Goal: Information Seeking & Learning: Check status

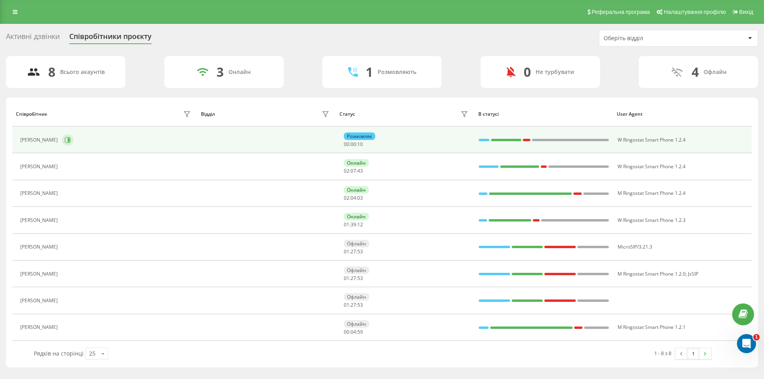
click at [71, 143] on icon at bounding box center [67, 140] width 6 height 6
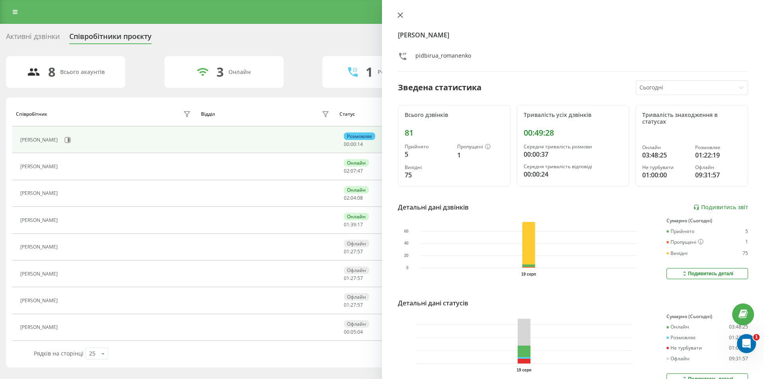
click at [398, 15] on icon at bounding box center [400, 15] width 6 height 6
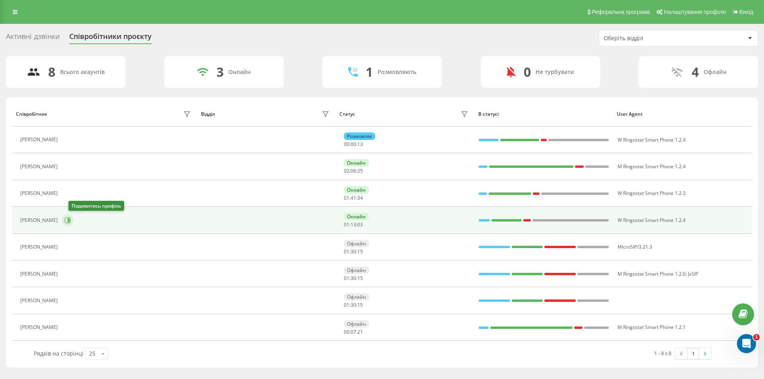
click at [70, 222] on icon at bounding box center [69, 220] width 2 height 4
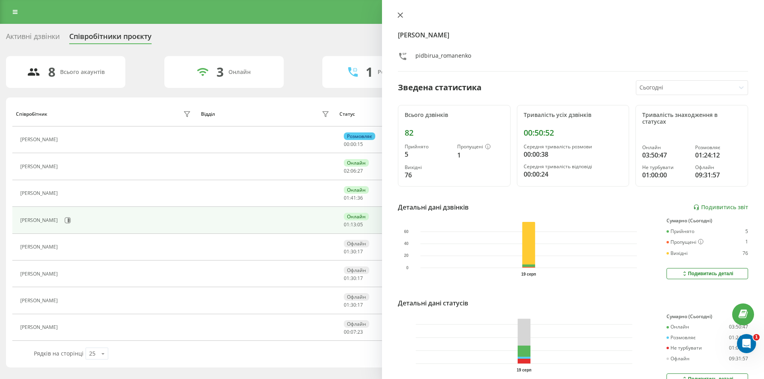
click at [400, 16] on icon at bounding box center [400, 15] width 5 height 5
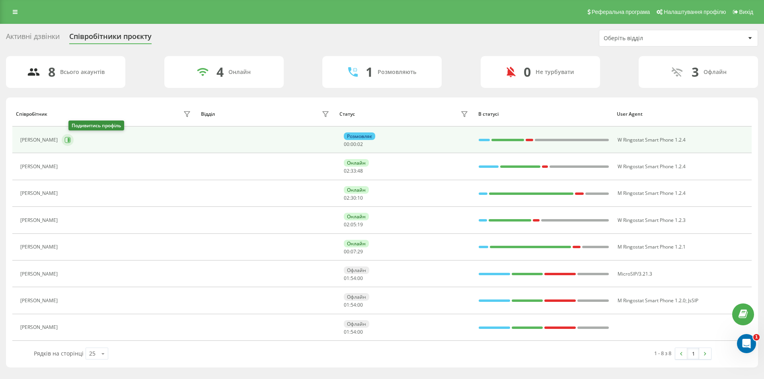
click at [71, 139] on icon at bounding box center [67, 140] width 6 height 6
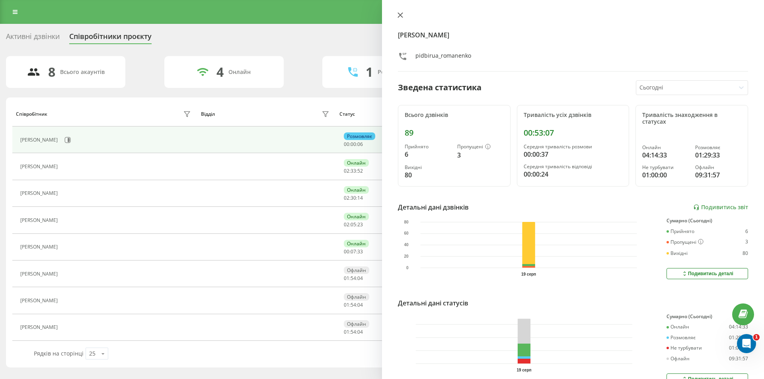
click at [402, 16] on icon at bounding box center [400, 15] width 6 height 6
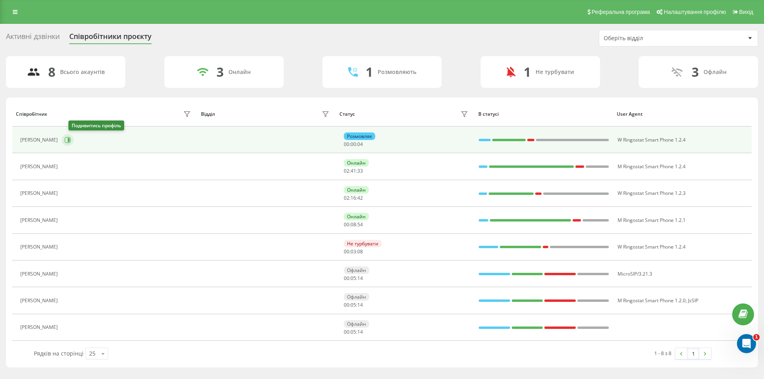
click at [71, 139] on icon at bounding box center [67, 140] width 6 height 6
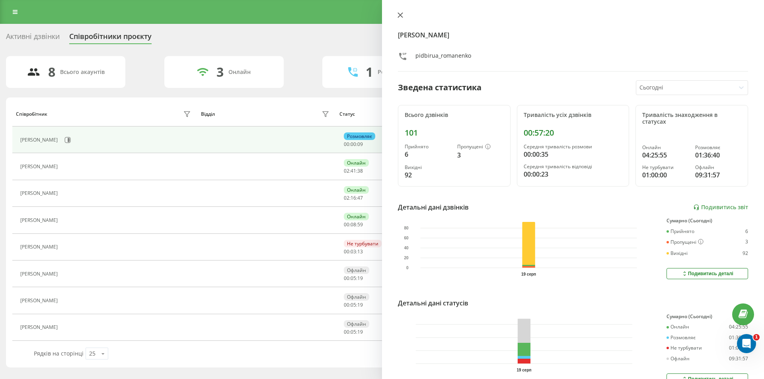
click at [398, 15] on icon at bounding box center [400, 15] width 6 height 6
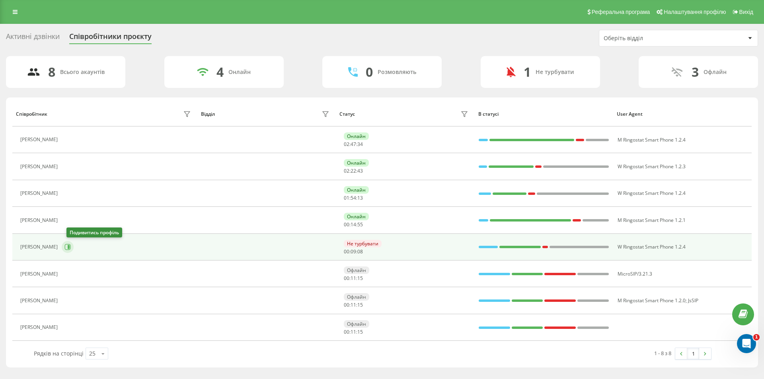
click at [71, 247] on icon at bounding box center [67, 247] width 6 height 6
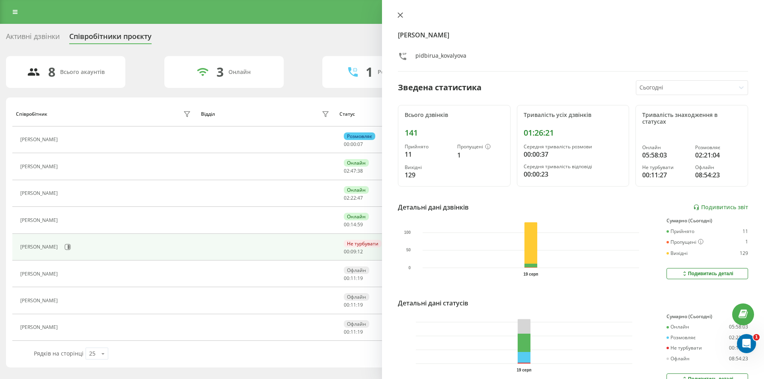
click at [401, 16] on icon at bounding box center [400, 15] width 5 height 5
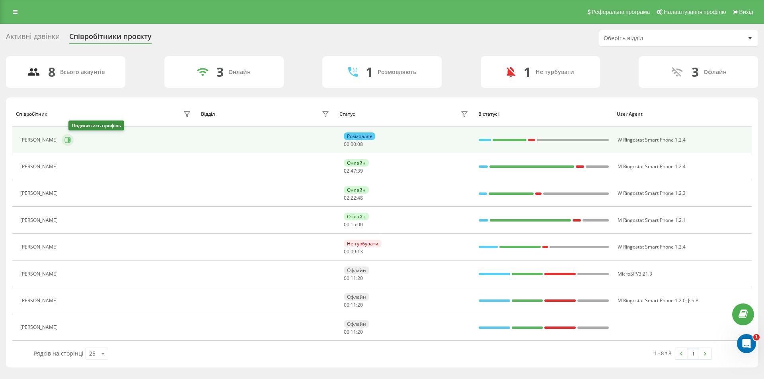
click at [70, 138] on button at bounding box center [68, 140] width 12 height 12
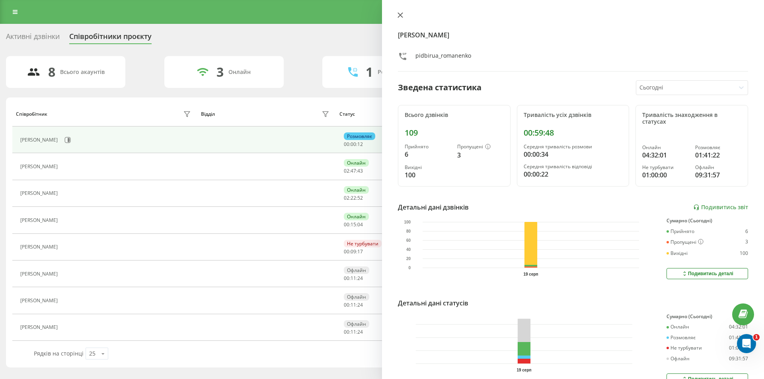
click at [402, 13] on icon at bounding box center [400, 15] width 5 height 5
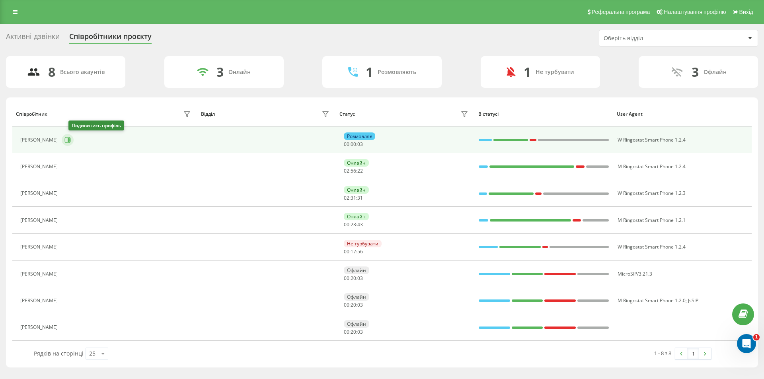
click at [70, 139] on icon at bounding box center [69, 140] width 2 height 4
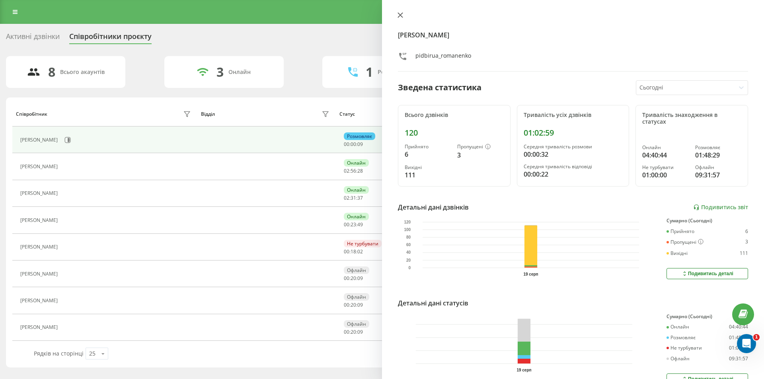
click at [399, 14] on icon at bounding box center [400, 15] width 5 height 5
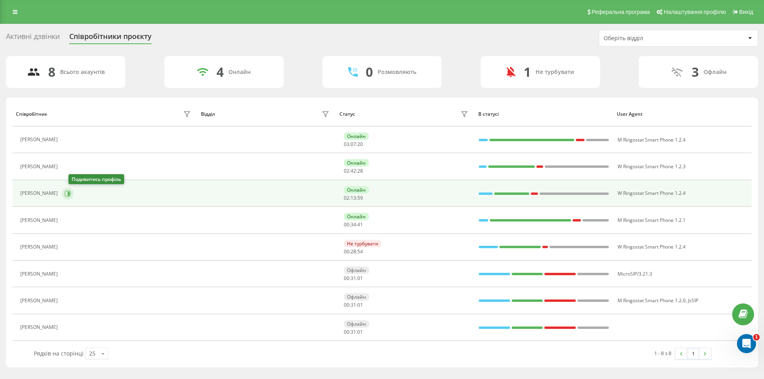
click at [76, 172] on div "Мироненко Анна" at bounding box center [106, 166] width 173 height 11
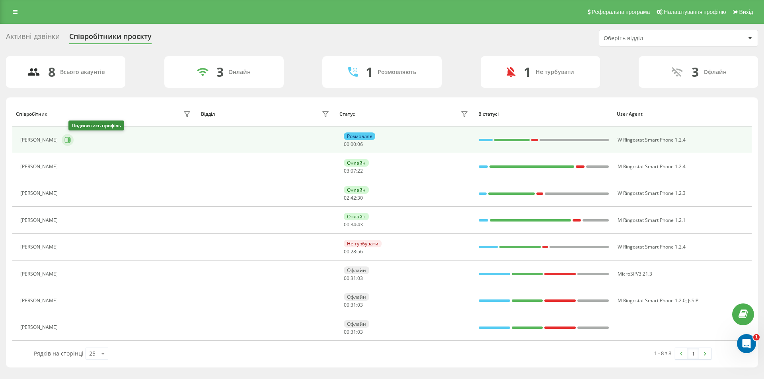
click at [70, 140] on icon at bounding box center [69, 140] width 2 height 4
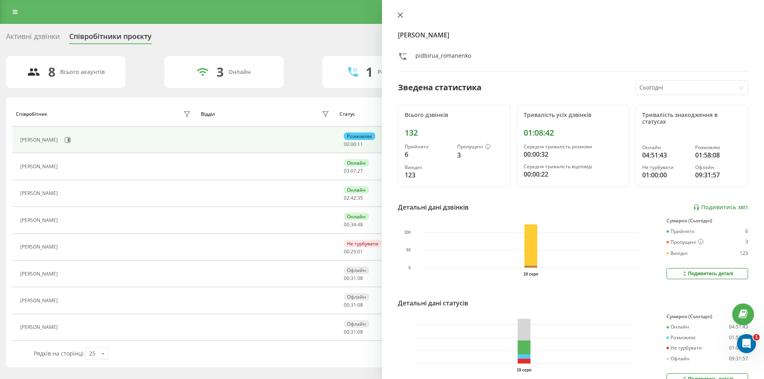
click at [401, 17] on icon at bounding box center [400, 15] width 6 height 6
